Goal: Task Accomplishment & Management: Use online tool/utility

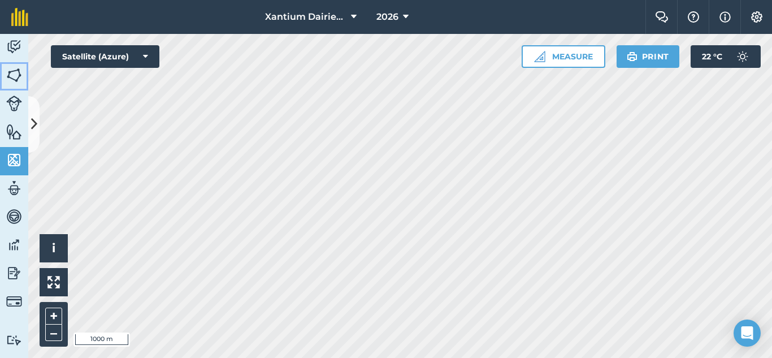
click at [14, 77] on img at bounding box center [14, 75] width 16 height 17
click at [36, 123] on icon at bounding box center [34, 124] width 6 height 20
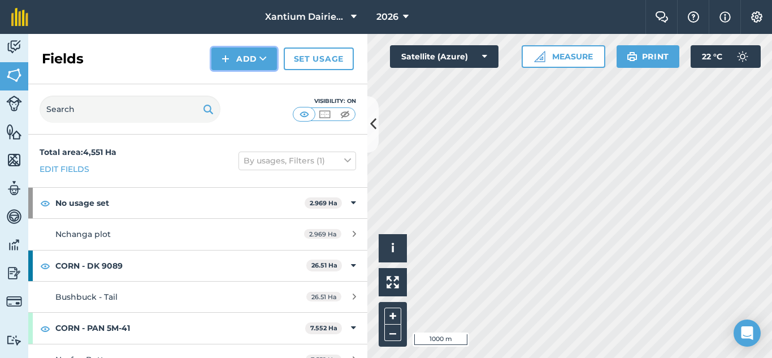
click at [249, 66] on button "Add" at bounding box center [244, 59] width 66 height 23
click at [246, 80] on link "Draw" at bounding box center [244, 84] width 62 height 25
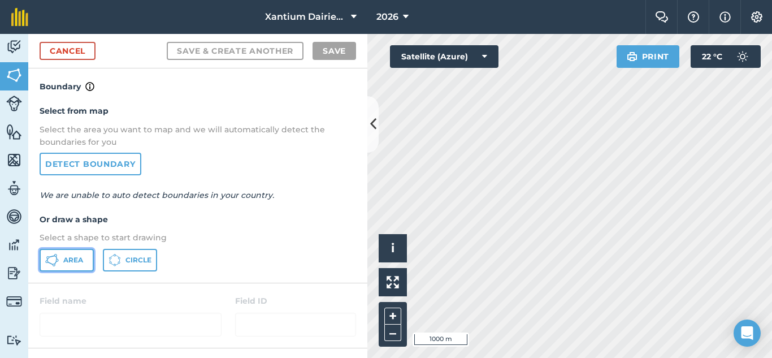
click at [66, 260] on span "Area" at bounding box center [73, 260] width 20 height 9
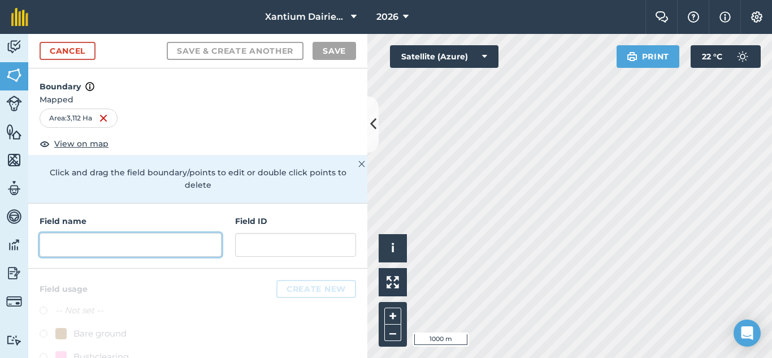
click at [106, 240] on input "text" at bounding box center [131, 245] width 182 height 24
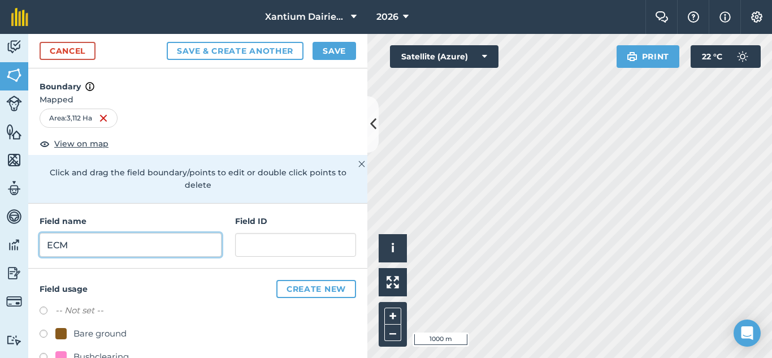
type input "ECM"
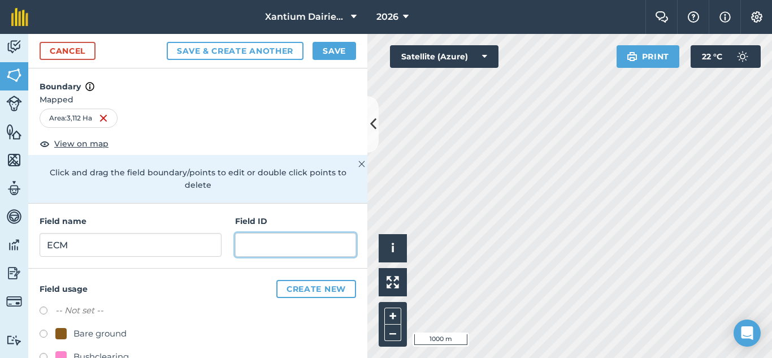
click at [310, 251] on input "text" at bounding box center [295, 245] width 121 height 24
type input "ECM"
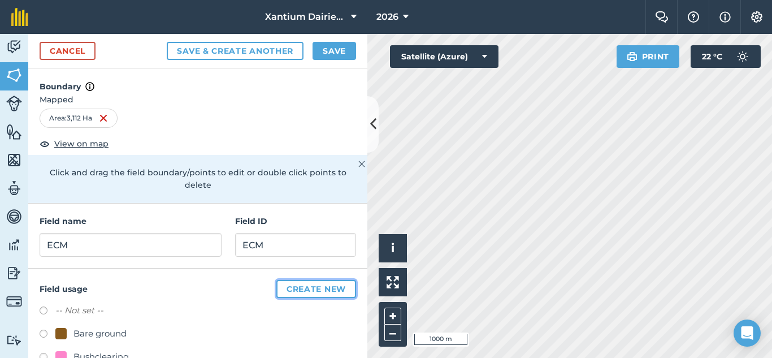
click at [304, 292] on button "Create new" at bounding box center [317, 289] width 80 height 18
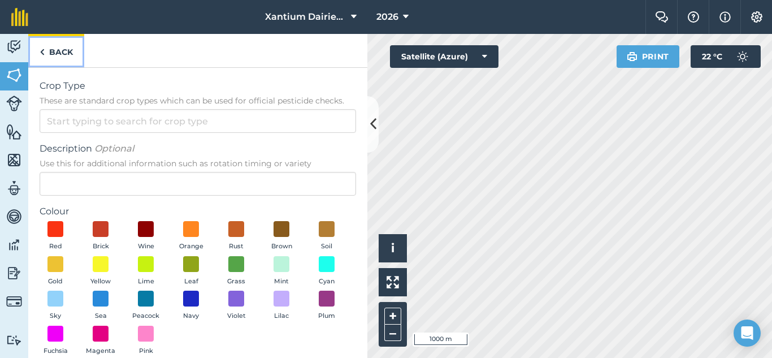
click at [44, 57] on img at bounding box center [42, 52] width 5 height 14
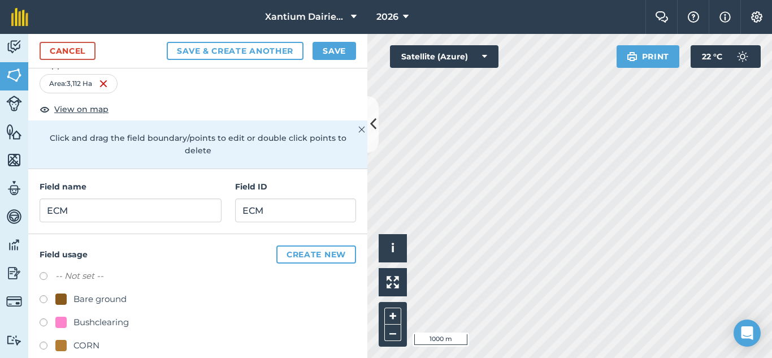
scroll to position [113, 0]
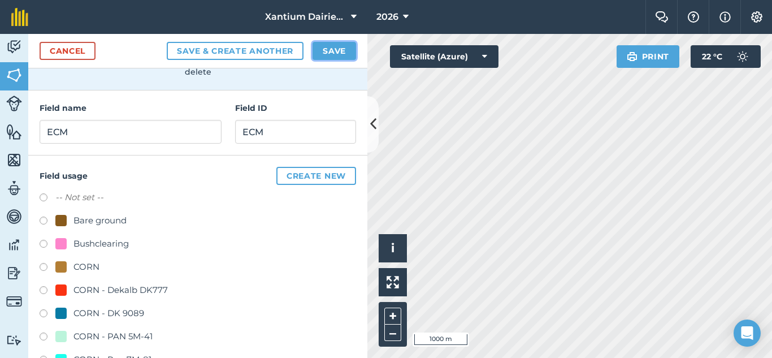
click at [335, 53] on button "Save" at bounding box center [335, 51] width 44 height 18
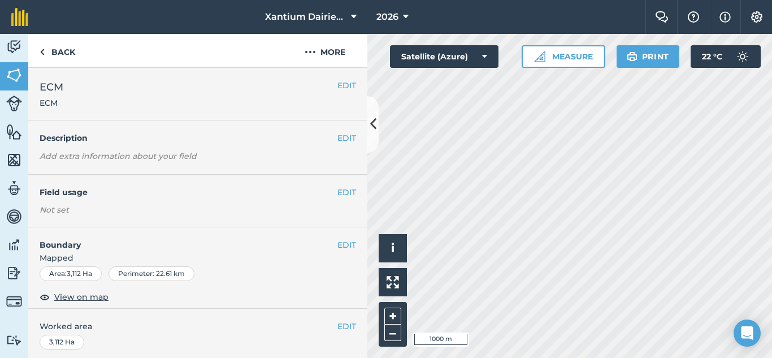
scroll to position [218, 0]
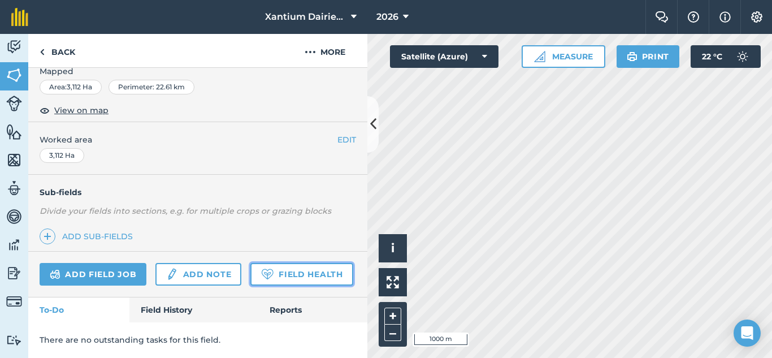
click at [251, 273] on link "Field Health" at bounding box center [302, 274] width 102 height 23
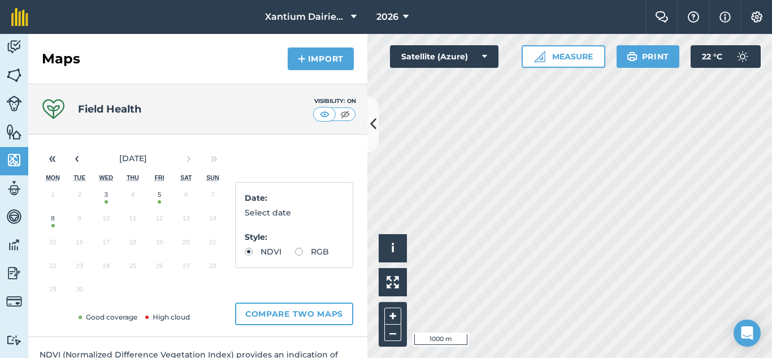
click at [50, 229] on button "8" at bounding box center [53, 221] width 27 height 24
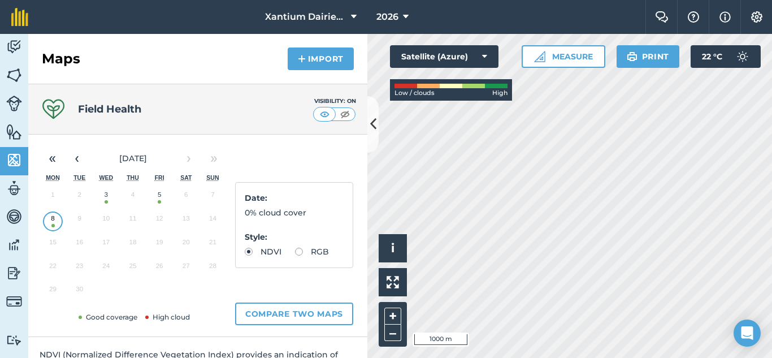
click at [295, 256] on label "RGB" at bounding box center [312, 252] width 34 height 8
radio input "true"
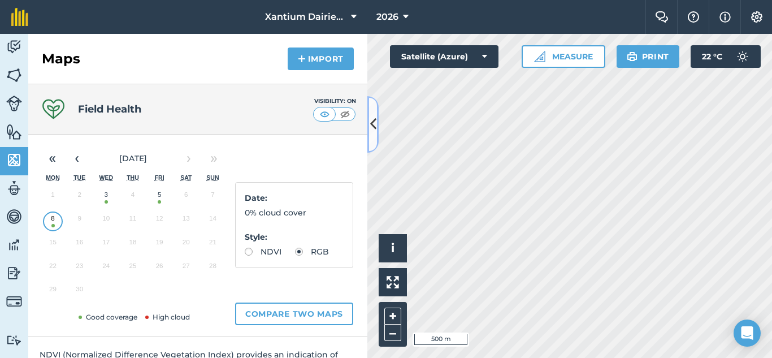
click at [374, 123] on icon at bounding box center [373, 124] width 6 height 20
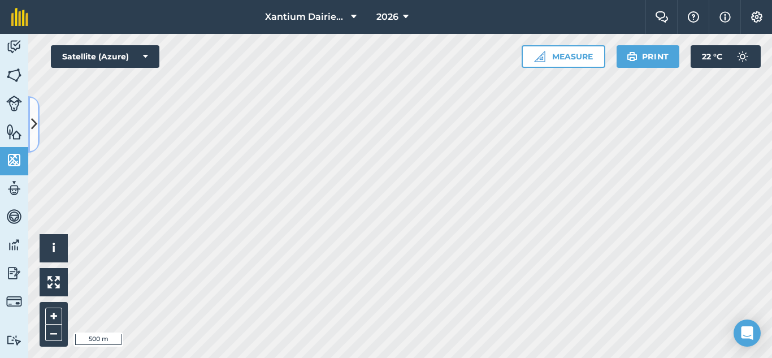
click at [36, 123] on icon at bounding box center [34, 124] width 6 height 20
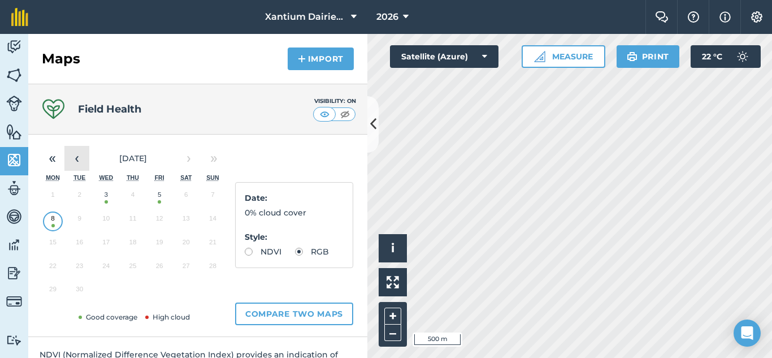
click at [74, 166] on button "‹" at bounding box center [76, 158] width 25 height 25
click at [51, 227] on button "4" at bounding box center [53, 221] width 27 height 24
click at [188, 163] on button "›" at bounding box center [188, 158] width 25 height 25
click at [53, 227] on button "8" at bounding box center [53, 221] width 27 height 24
click at [81, 162] on button "‹" at bounding box center [76, 158] width 25 height 25
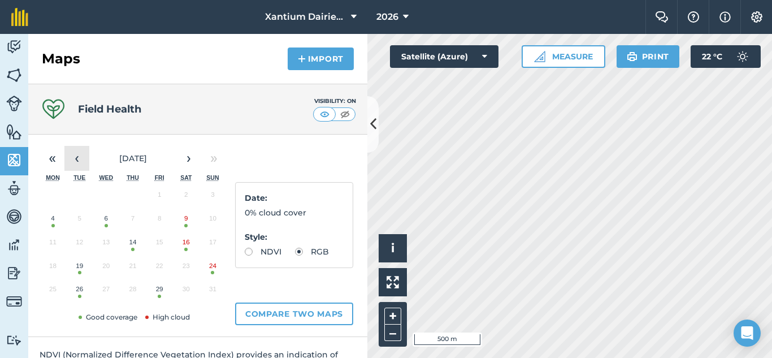
click at [81, 162] on button "‹" at bounding box center [76, 158] width 25 height 25
click at [106, 296] on button "30" at bounding box center [106, 292] width 27 height 24
click at [81, 158] on button "‹" at bounding box center [76, 158] width 25 height 25
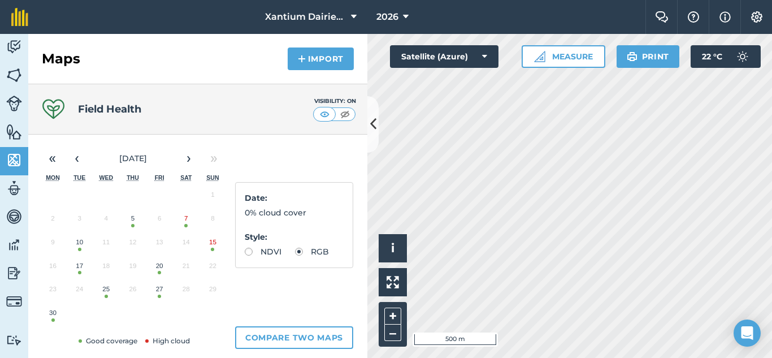
click at [135, 227] on button "5" at bounding box center [132, 221] width 27 height 24
click at [77, 250] on button "10" at bounding box center [79, 245] width 27 height 24
click at [107, 301] on button "25" at bounding box center [106, 292] width 27 height 24
click at [51, 323] on button "30" at bounding box center [53, 316] width 27 height 24
click at [185, 162] on button "›" at bounding box center [188, 158] width 25 height 25
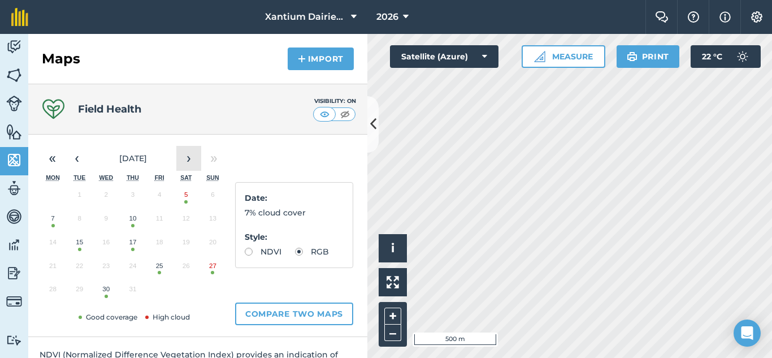
click at [185, 162] on button "›" at bounding box center [188, 158] width 25 height 25
click at [195, 156] on button "›" at bounding box center [188, 158] width 25 height 25
click at [51, 226] on button "8" at bounding box center [53, 221] width 27 height 24
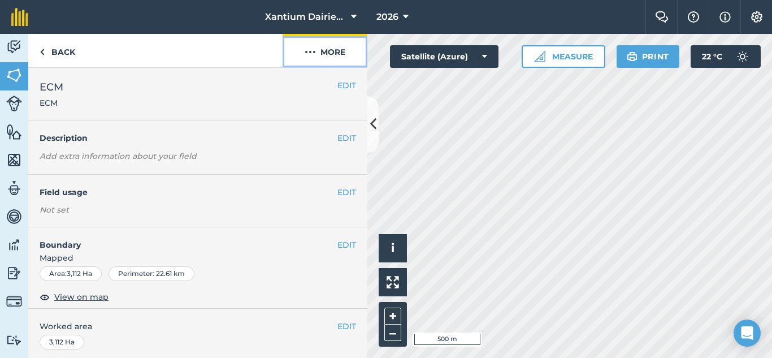
click at [316, 51] on button "More" at bounding box center [325, 50] width 85 height 33
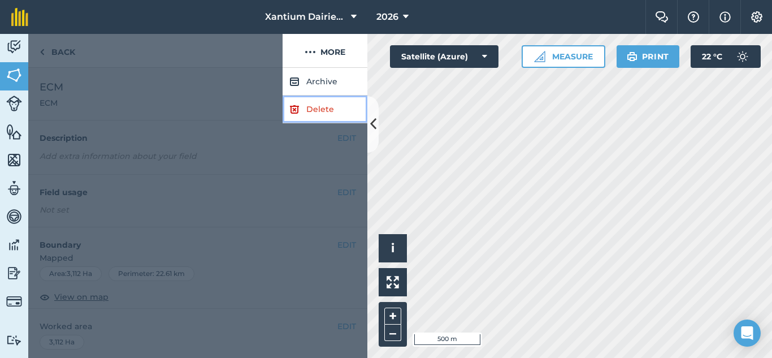
click at [320, 108] on link "Delete" at bounding box center [325, 110] width 85 height 28
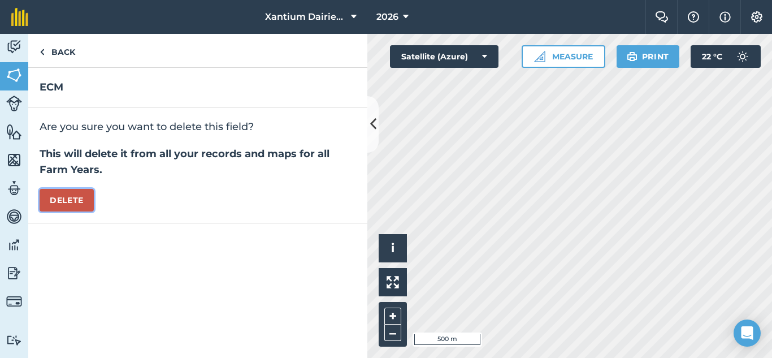
click at [55, 201] on button "Delete" at bounding box center [67, 200] width 54 height 23
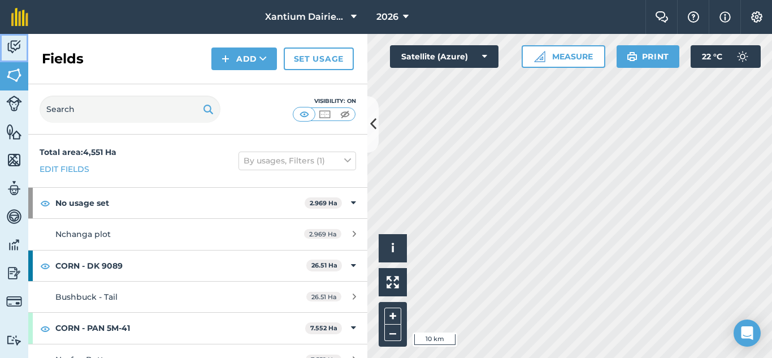
click at [18, 50] on img at bounding box center [14, 46] width 16 height 17
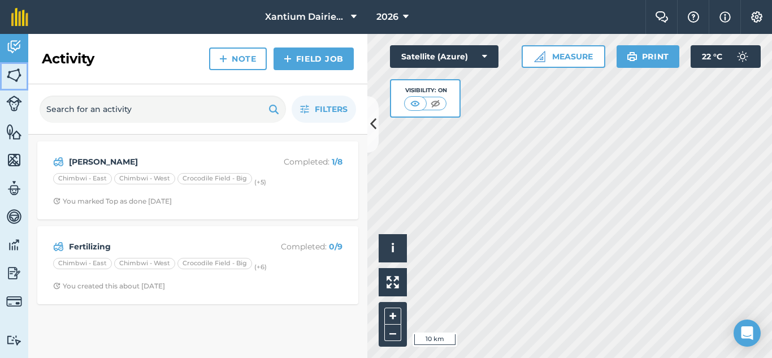
click at [15, 77] on img at bounding box center [14, 75] width 16 height 17
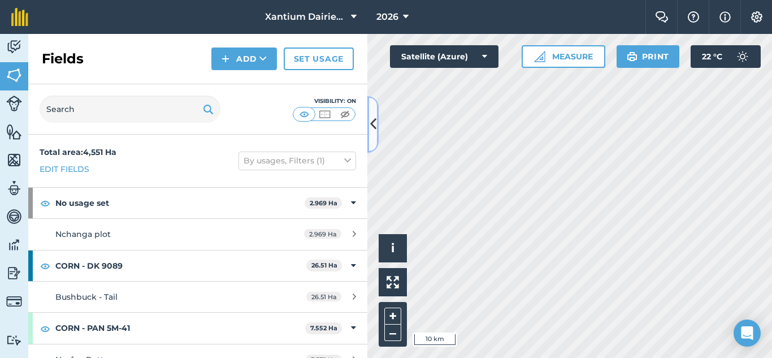
click at [377, 115] on button at bounding box center [373, 124] width 11 height 57
click at [581, 60] on button "Measure" at bounding box center [563, 56] width 84 height 23
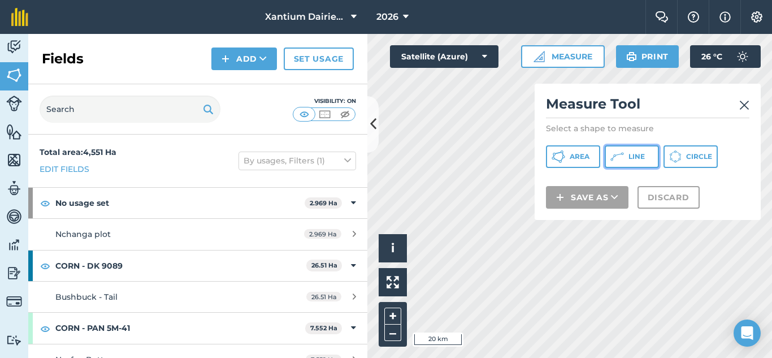
click at [638, 154] on span "Line" at bounding box center [637, 156] width 16 height 9
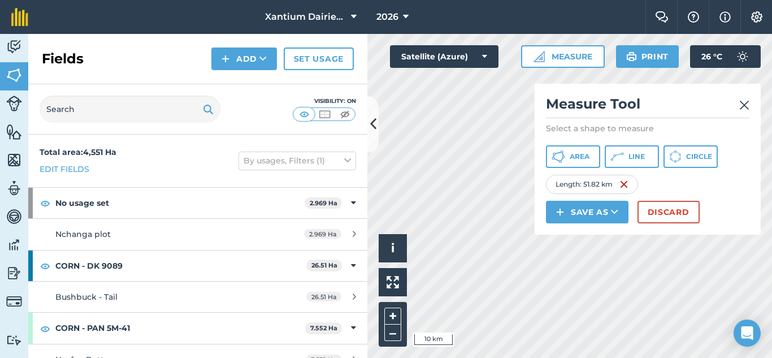
click at [743, 105] on img at bounding box center [745, 105] width 10 height 14
